Goal: Information Seeking & Learning: Compare options

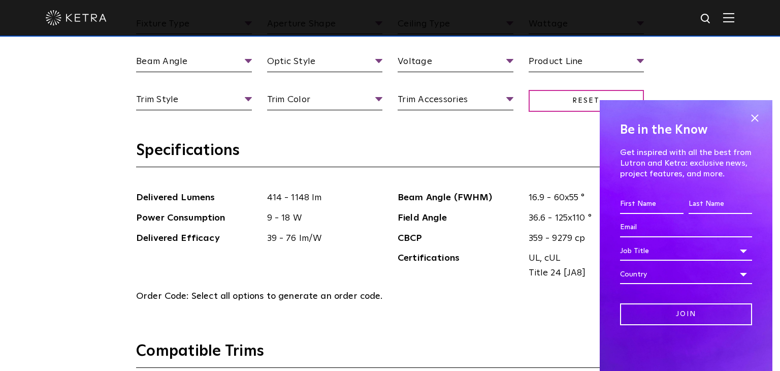
scroll to position [1020, 0]
click at [755, 115] on span at bounding box center [754, 117] width 15 height 15
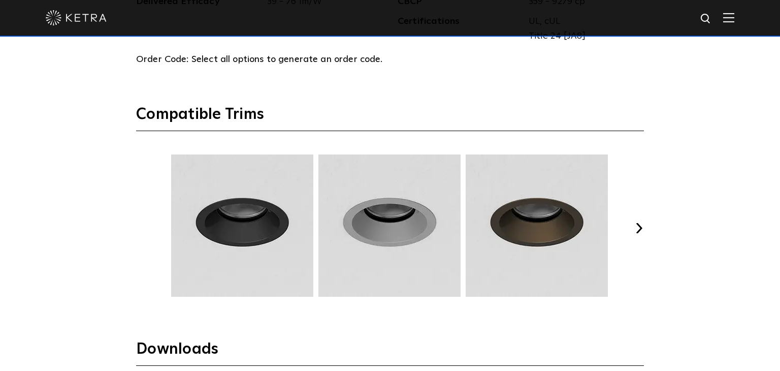
scroll to position [1256, 0]
click at [635, 223] on button "Next" at bounding box center [639, 228] width 10 height 10
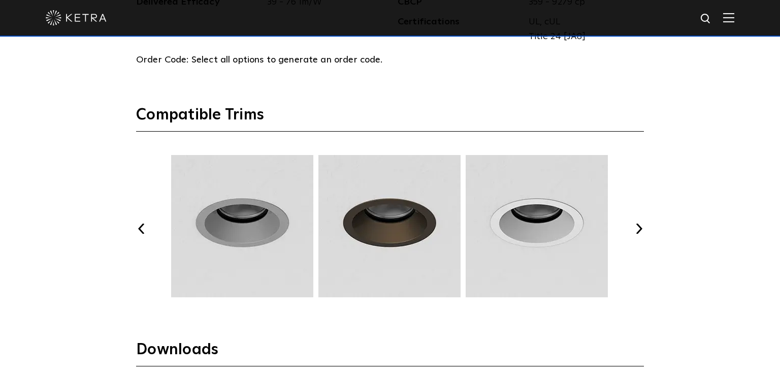
click at [635, 223] on button "Next" at bounding box center [639, 228] width 10 height 10
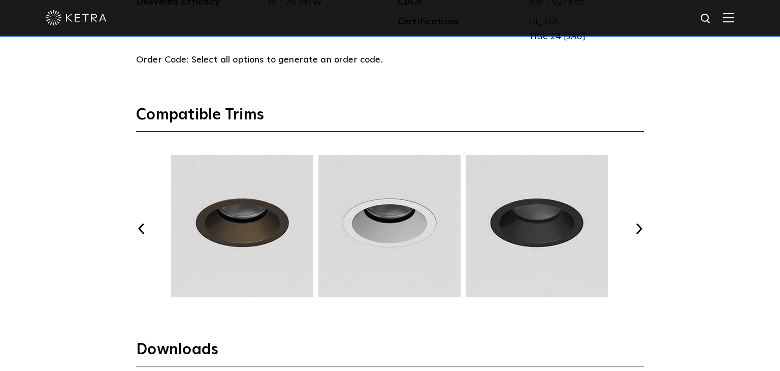
click at [635, 223] on button "Next" at bounding box center [639, 228] width 10 height 10
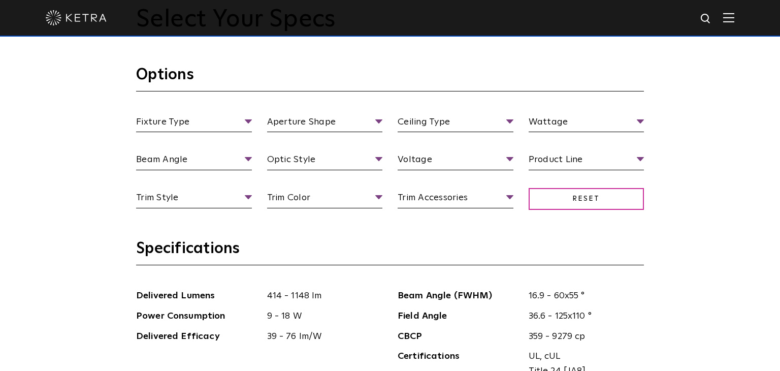
scroll to position [917, 0]
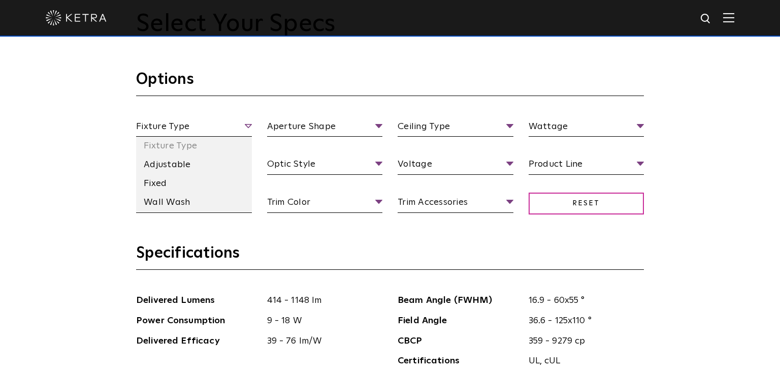
click at [227, 124] on span "Fixture Type" at bounding box center [194, 128] width 116 height 18
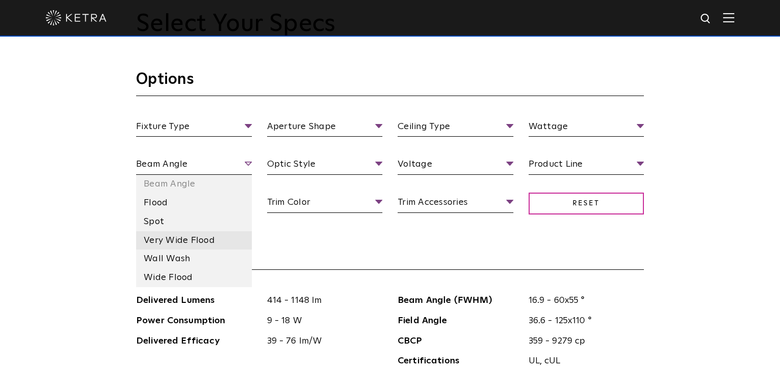
click at [203, 240] on li "Very Wide Flood" at bounding box center [194, 240] width 116 height 19
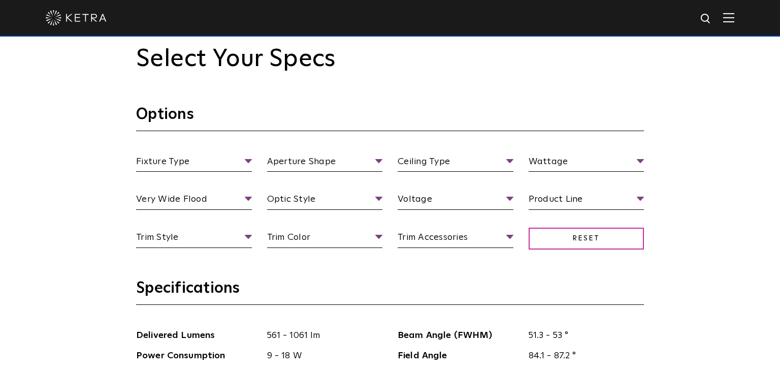
scroll to position [879, 0]
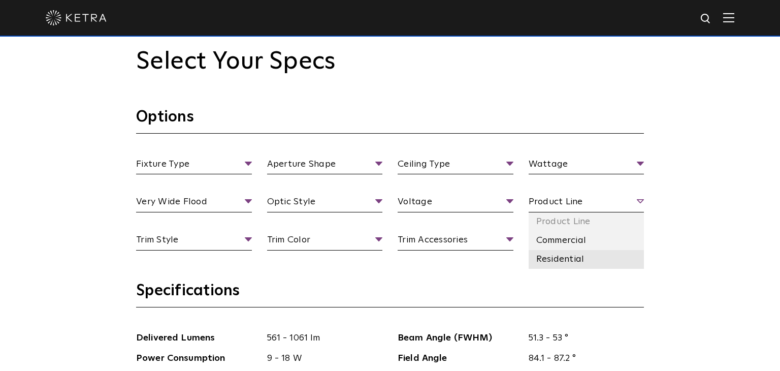
click at [551, 262] on li "Residential" at bounding box center [587, 259] width 116 height 19
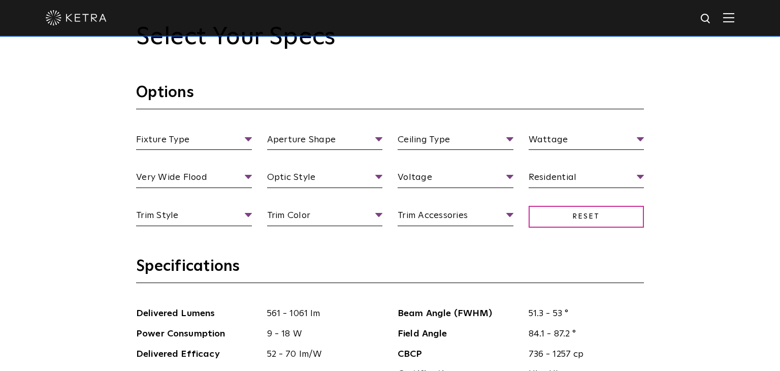
scroll to position [906, 0]
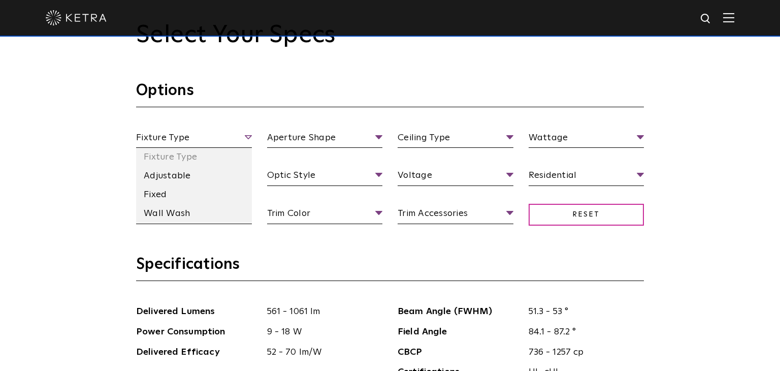
click at [171, 140] on span "Fixture Type" at bounding box center [194, 139] width 116 height 18
click at [159, 208] on li "Wall Wash" at bounding box center [194, 213] width 116 height 19
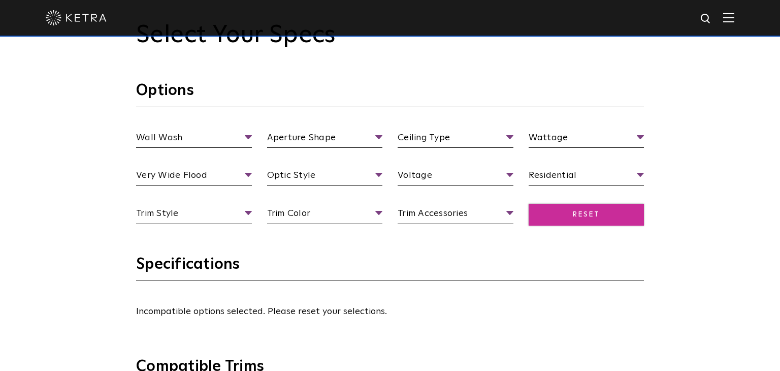
click at [575, 212] on span "Reset" at bounding box center [587, 215] width 116 height 22
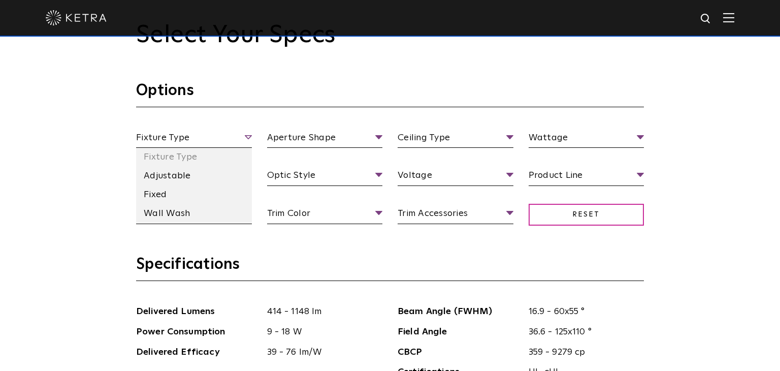
click at [186, 135] on span "Fixture Type" at bounding box center [194, 139] width 116 height 18
click at [172, 211] on li "Wall Wash" at bounding box center [194, 213] width 116 height 19
click at [189, 195] on li "Fixed" at bounding box center [194, 194] width 116 height 19
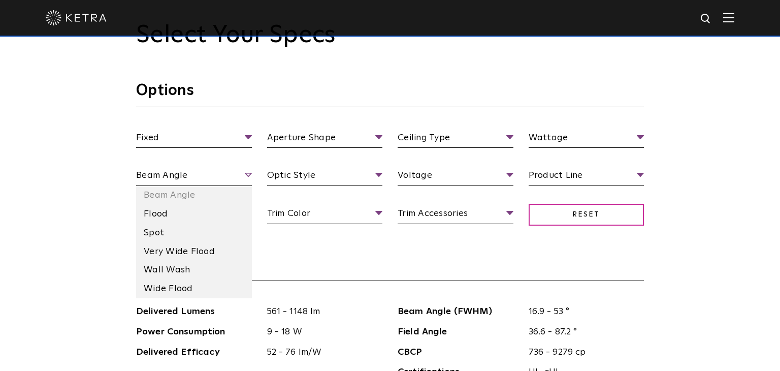
click at [199, 177] on span "Beam Angle" at bounding box center [194, 177] width 116 height 18
click at [181, 215] on li "Flood" at bounding box center [194, 214] width 116 height 19
click at [164, 250] on li "Very Wide Flood" at bounding box center [194, 251] width 116 height 19
click at [163, 291] on li "Wide Flood" at bounding box center [194, 288] width 116 height 19
click at [170, 234] on li "Spot" at bounding box center [194, 232] width 116 height 19
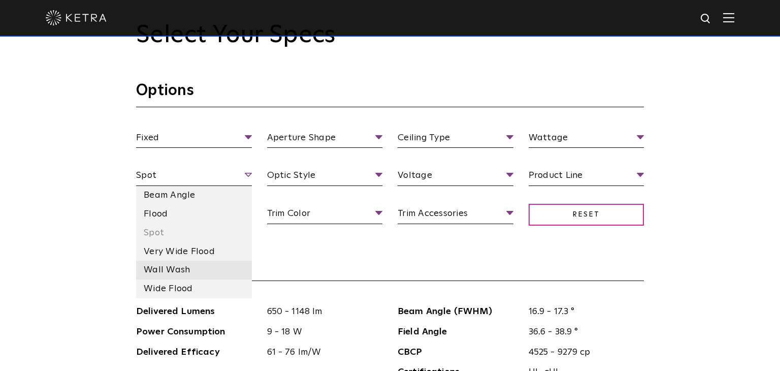
click at [165, 271] on li "Wall Wash" at bounding box center [194, 269] width 116 height 19
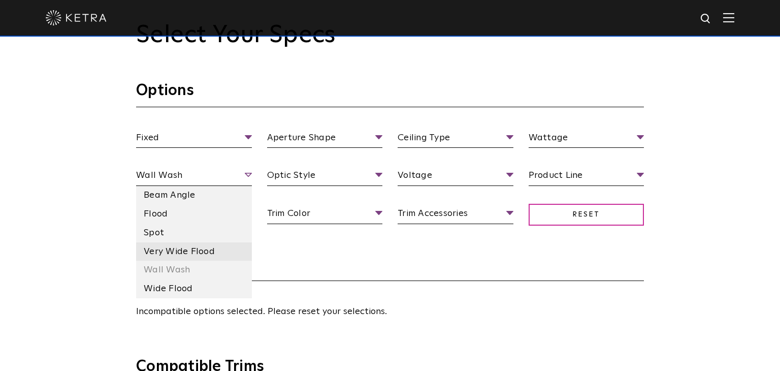
click at [177, 245] on li "Very Wide Flood" at bounding box center [194, 251] width 116 height 19
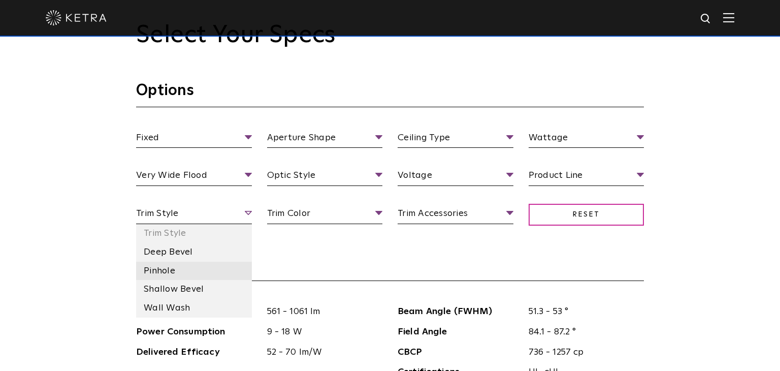
click at [182, 273] on li "Pinhole" at bounding box center [194, 270] width 116 height 19
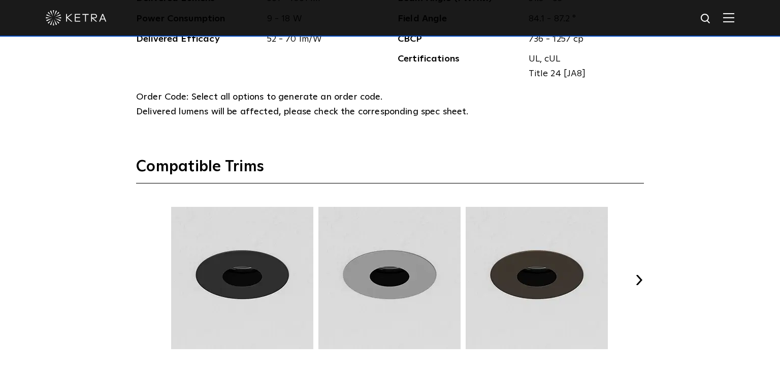
scroll to position [1219, 0]
click at [636, 279] on button "Next" at bounding box center [639, 279] width 10 height 10
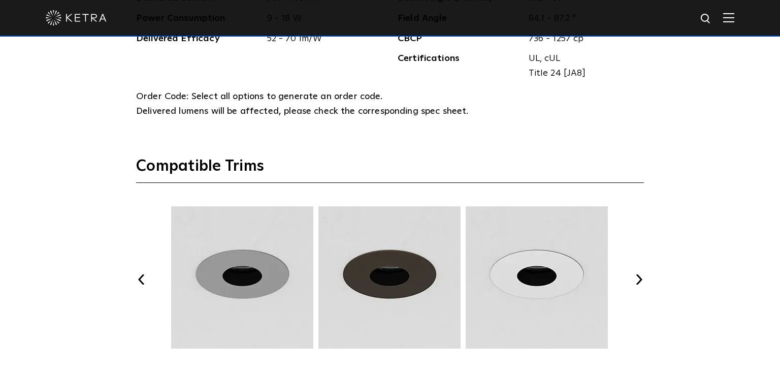
click at [636, 279] on button "Next" at bounding box center [639, 279] width 10 height 10
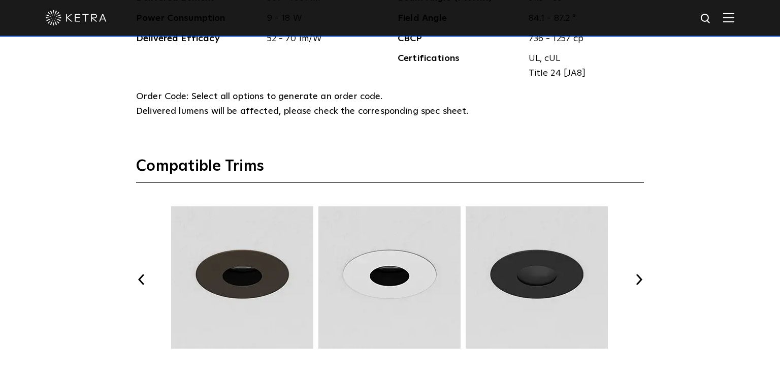
click at [636, 279] on button "Next" at bounding box center [639, 279] width 10 height 10
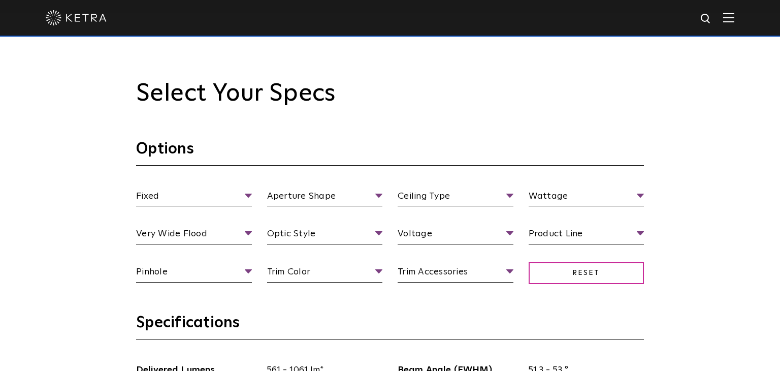
scroll to position [848, 0]
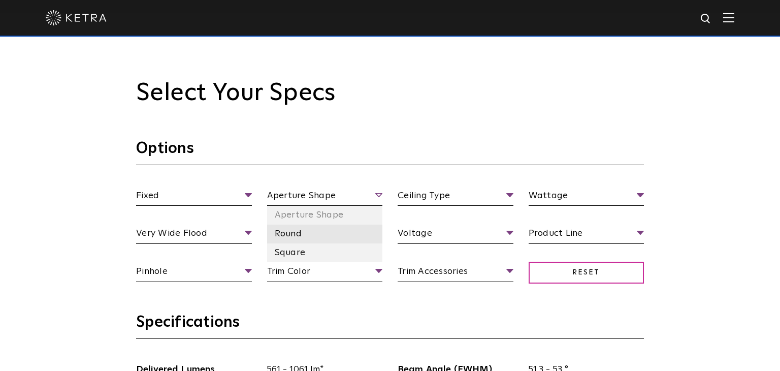
click at [295, 233] on li "Round" at bounding box center [325, 233] width 116 height 19
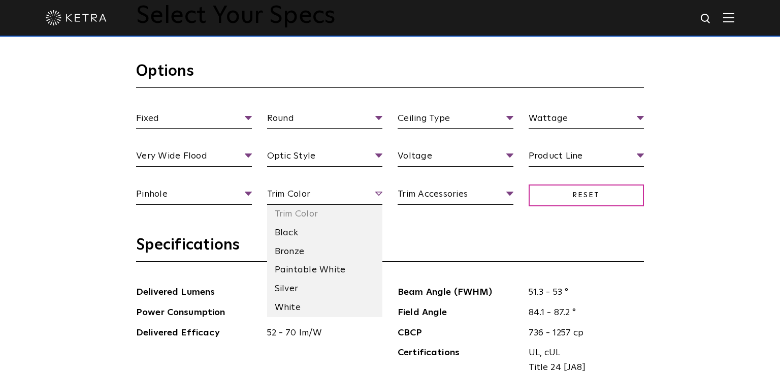
scroll to position [955, 0]
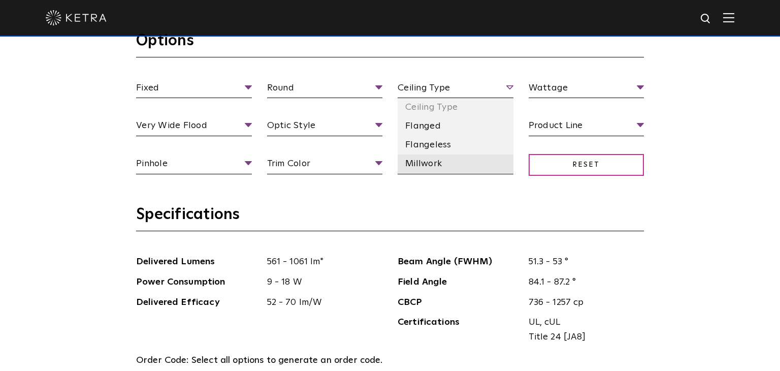
click at [440, 160] on li "Millwork" at bounding box center [456, 163] width 116 height 19
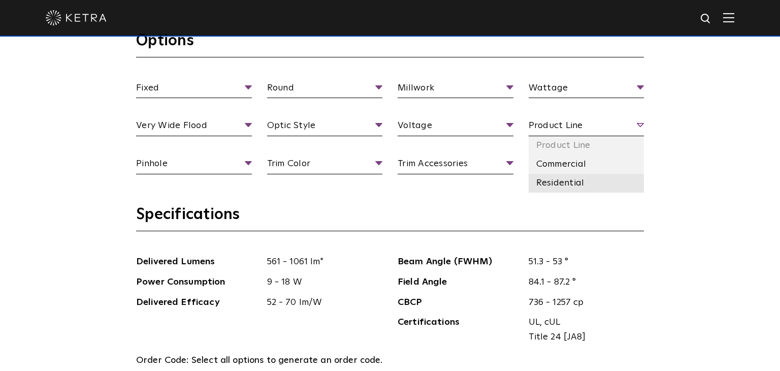
click at [575, 183] on li "Residential" at bounding box center [587, 183] width 116 height 19
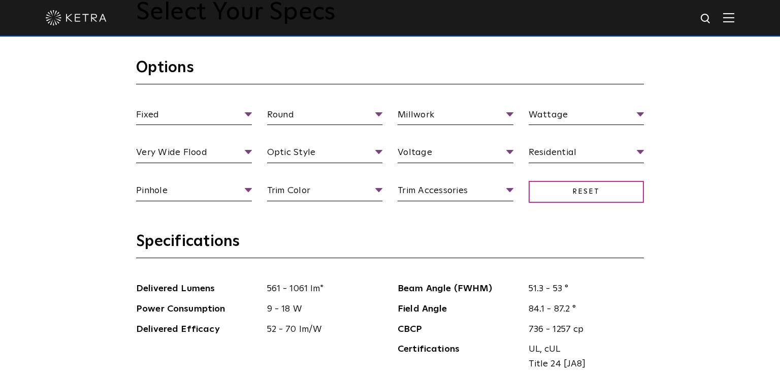
scroll to position [917, 0]
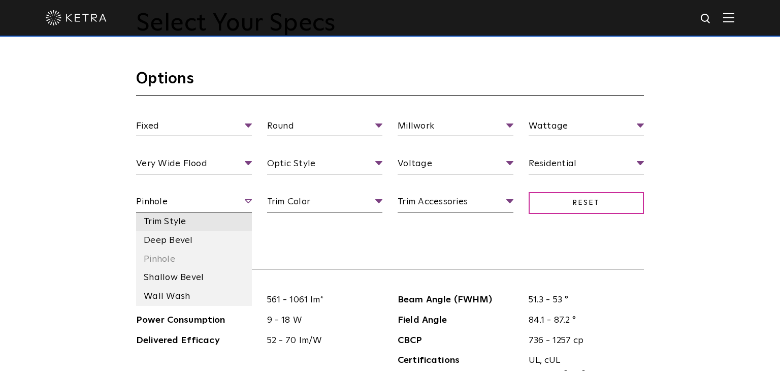
click at [196, 223] on li "Trim Style" at bounding box center [194, 221] width 116 height 19
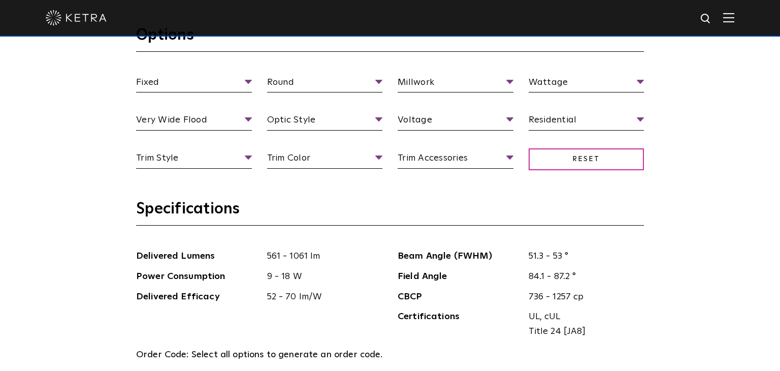
scroll to position [960, 0]
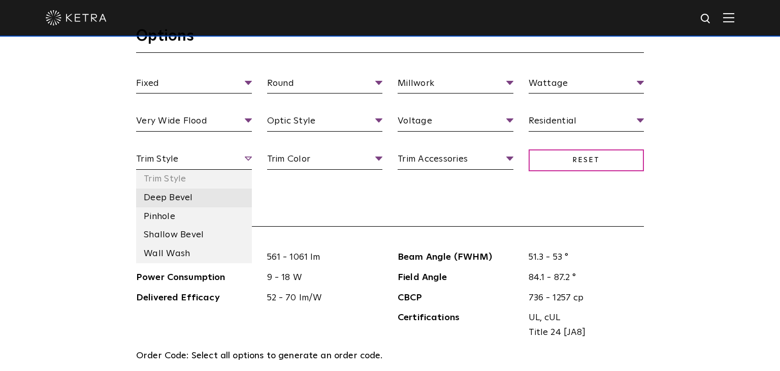
click at [194, 197] on li "Deep Bevel" at bounding box center [194, 197] width 116 height 19
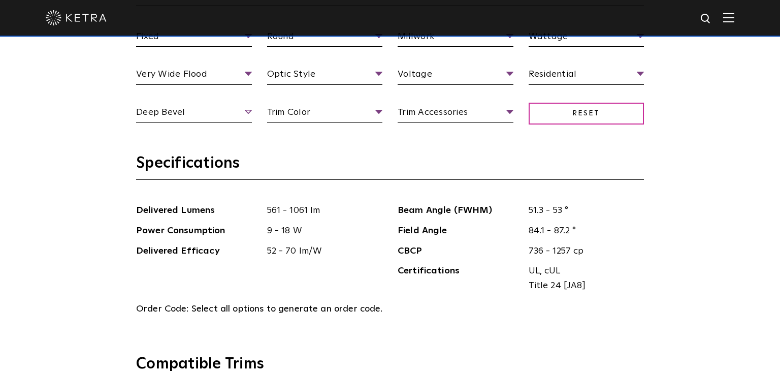
scroll to position [1006, 0]
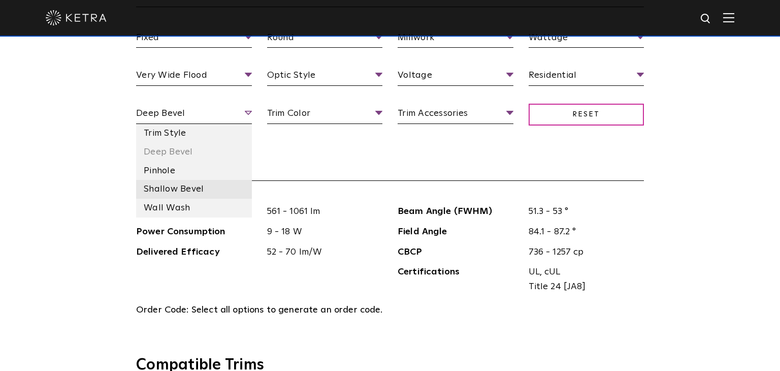
click at [158, 184] on li "Shallow Bevel" at bounding box center [194, 189] width 116 height 19
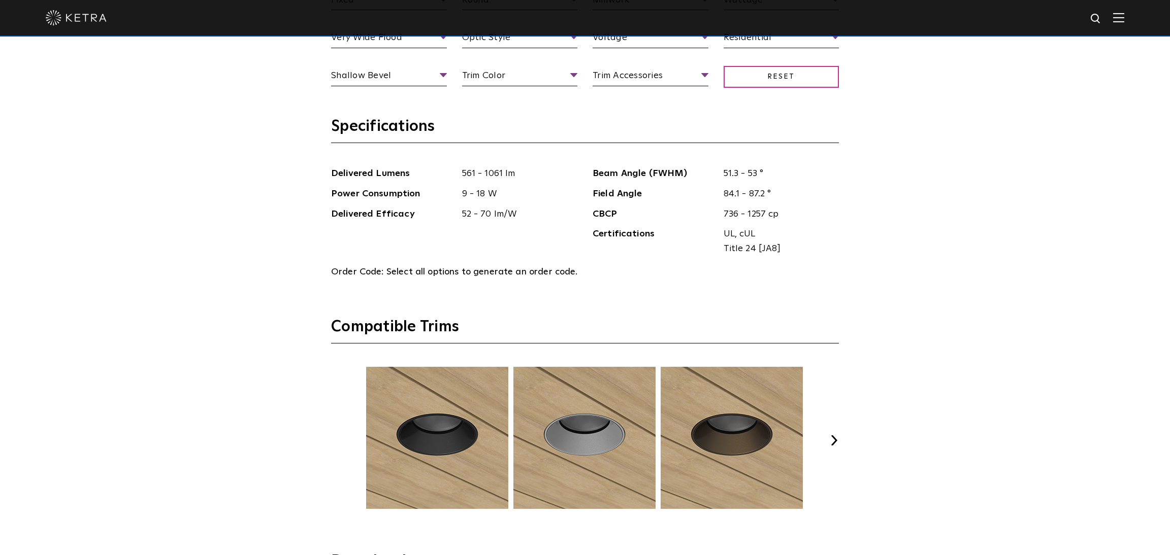
scroll to position [1242, 0]
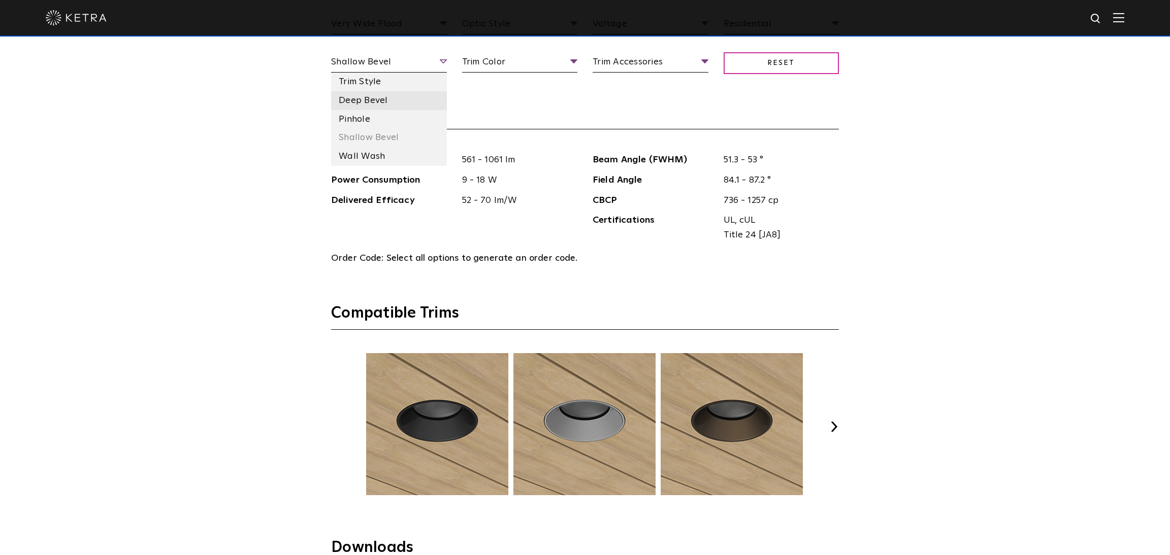
click at [367, 101] on li "Deep Bevel" at bounding box center [389, 100] width 116 height 19
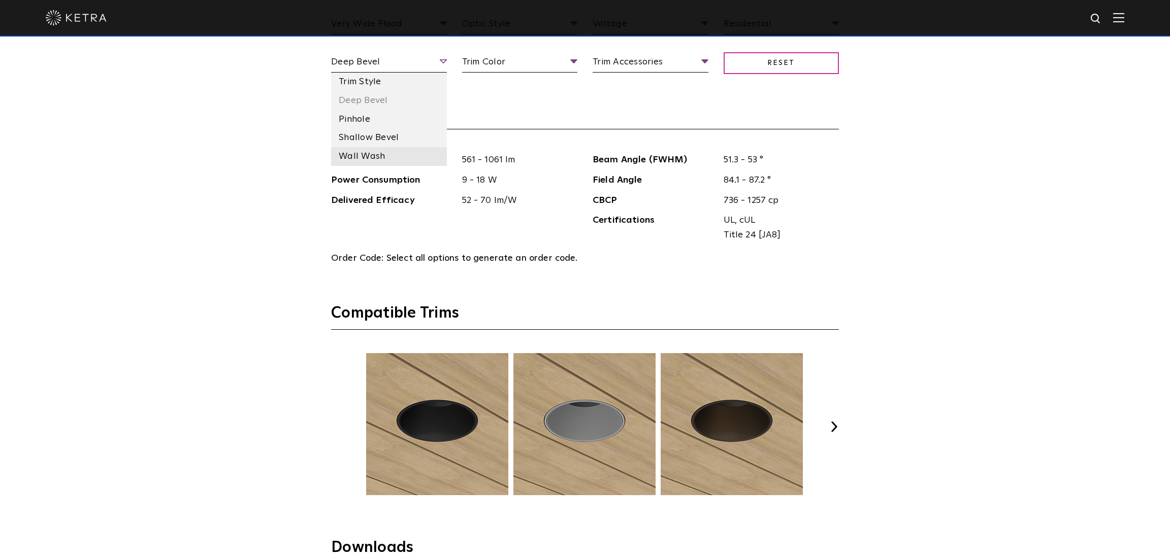
click at [368, 157] on li "Wall Wash" at bounding box center [389, 156] width 116 height 19
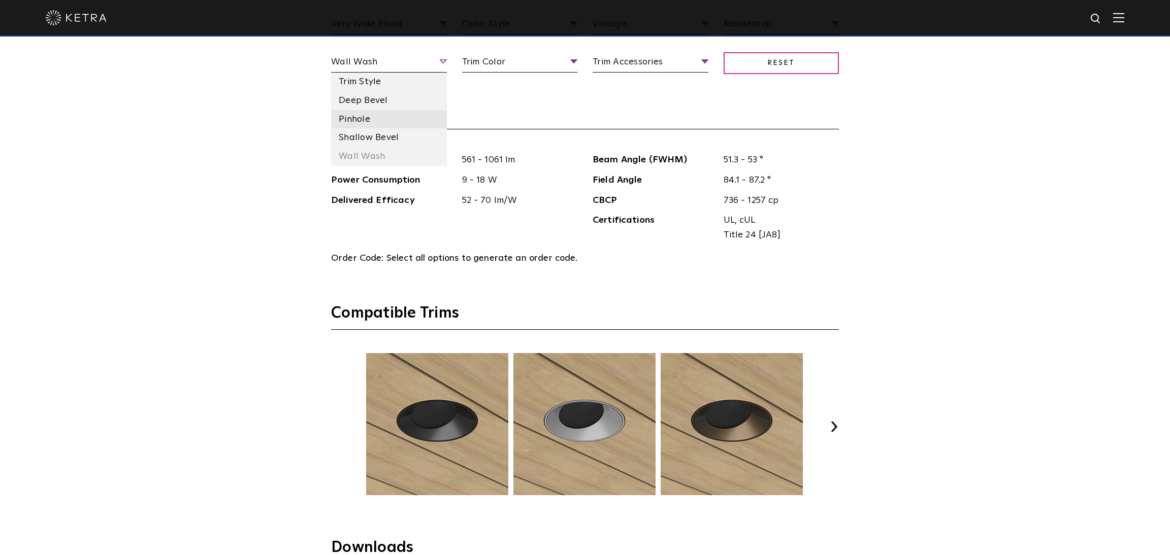
click at [368, 121] on li "Pinhole" at bounding box center [389, 119] width 116 height 19
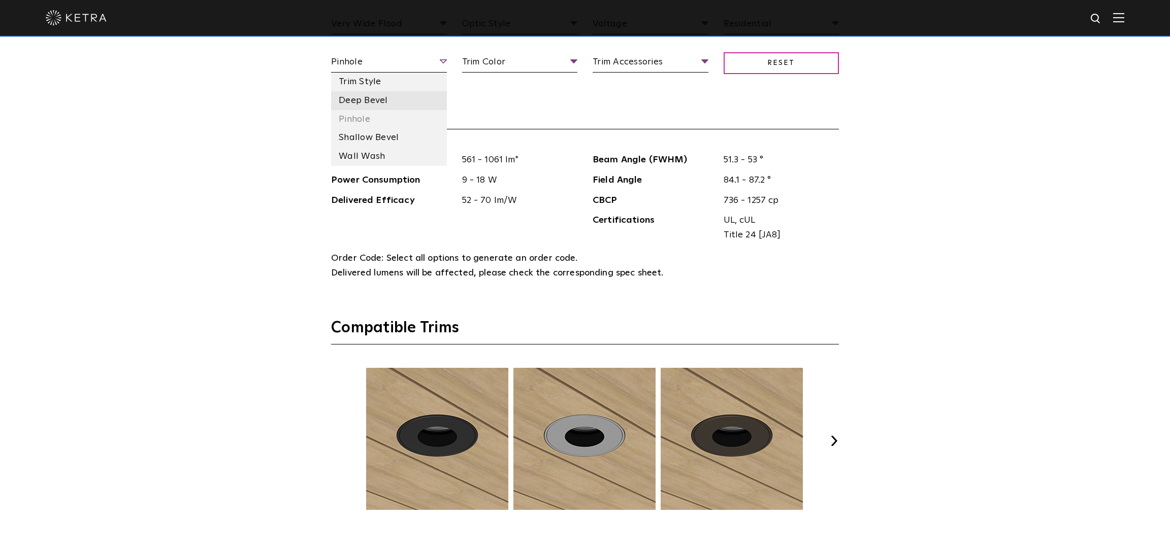
click at [370, 98] on li "Deep Bevel" at bounding box center [389, 100] width 116 height 19
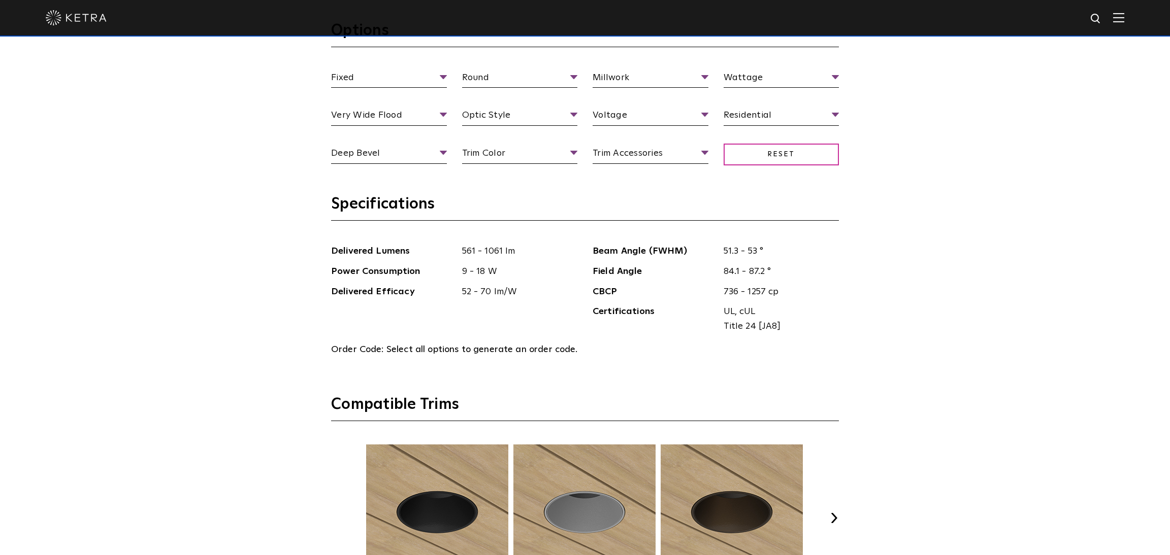
scroll to position [1149, 0]
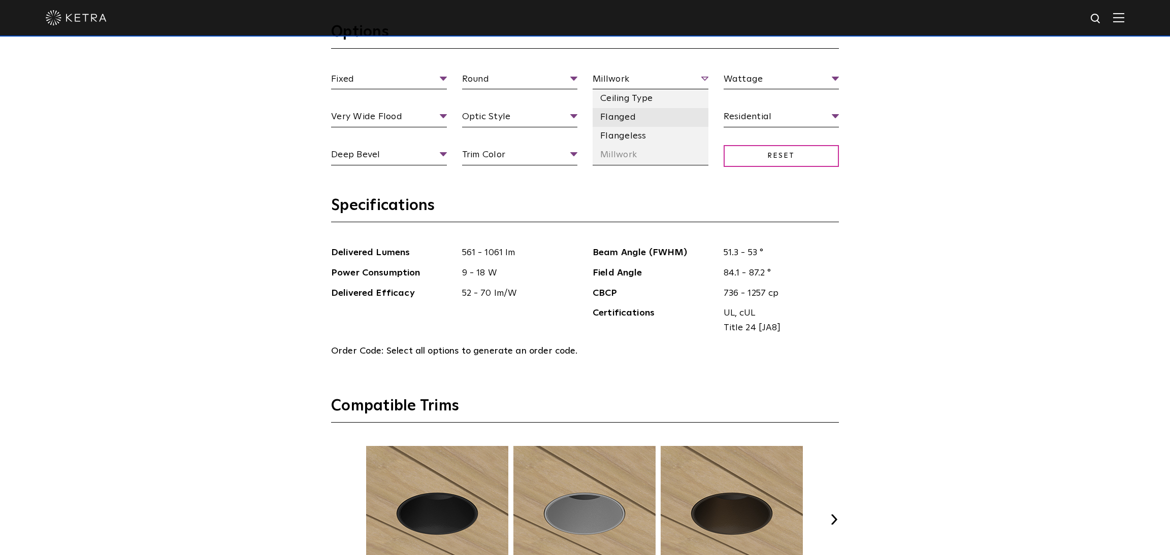
click at [631, 115] on li "Flanged" at bounding box center [650, 117] width 116 height 19
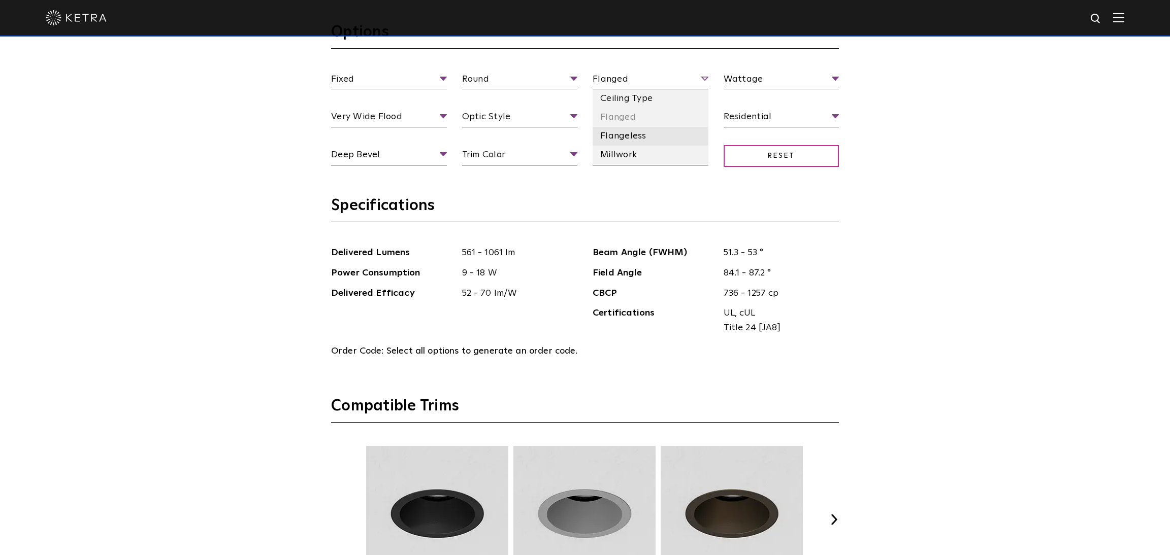
click at [629, 138] on li "Flangeless" at bounding box center [650, 136] width 116 height 19
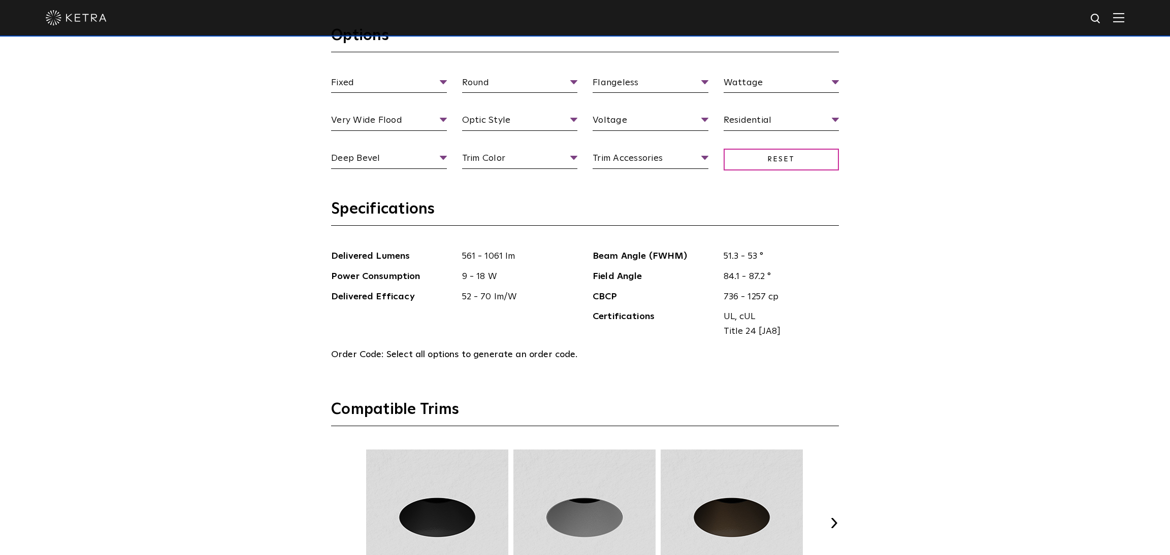
scroll to position [1144, 0]
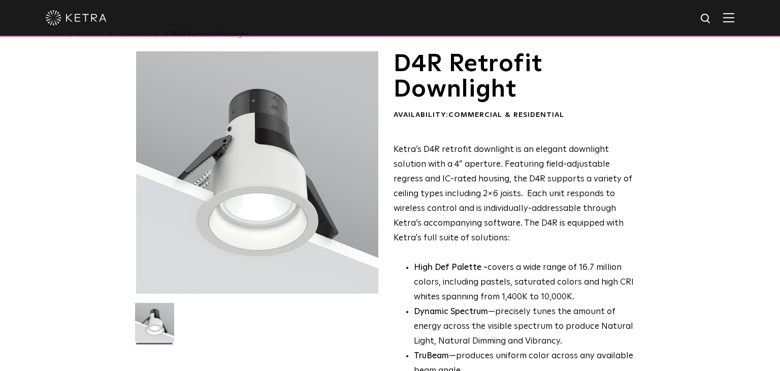
scroll to position [24, 0]
